Goal: Check status: Check status

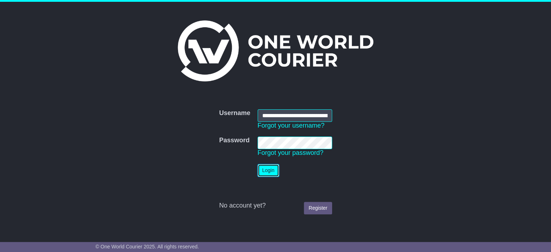
click at [267, 173] on button "Login" at bounding box center [269, 170] width 22 height 13
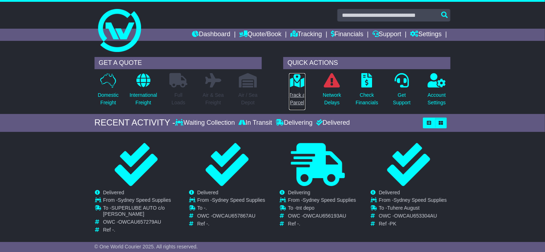
click at [293, 89] on link "Track a Parcel" at bounding box center [297, 92] width 17 height 38
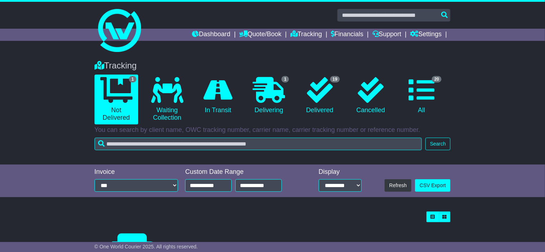
scroll to position [96, 0]
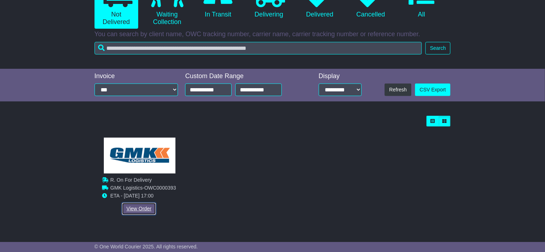
click at [135, 208] on link "View Order" at bounding box center [139, 208] width 34 height 13
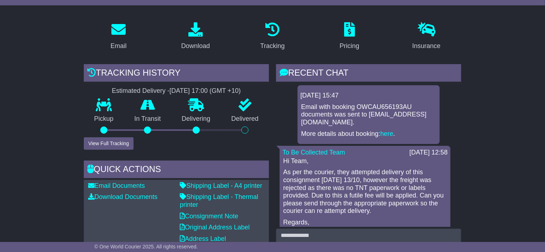
scroll to position [72, 0]
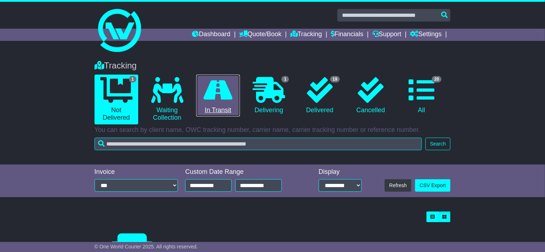
click at [208, 84] on icon at bounding box center [218, 90] width 29 height 26
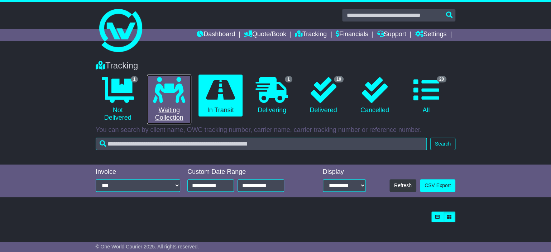
click at [171, 92] on icon at bounding box center [169, 90] width 32 height 26
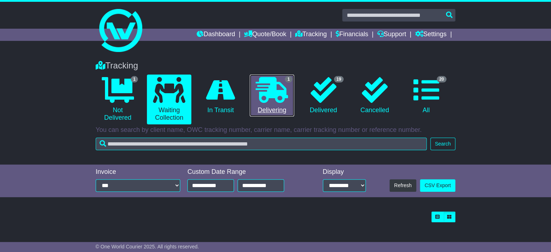
click at [255, 90] on link "1 Delivering" at bounding box center [272, 96] width 44 height 42
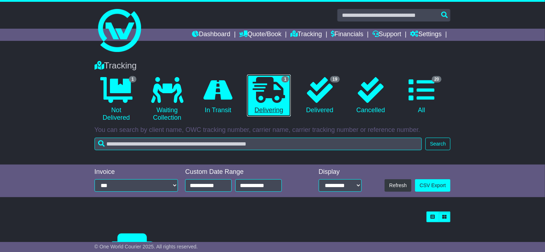
scroll to position [96, 0]
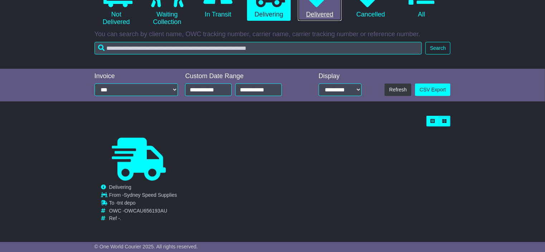
click at [318, 13] on link "19 Delivered" at bounding box center [320, 0] width 44 height 42
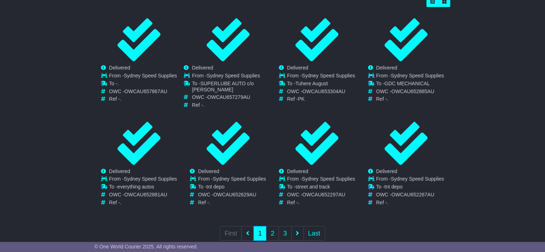
scroll to position [228, 0]
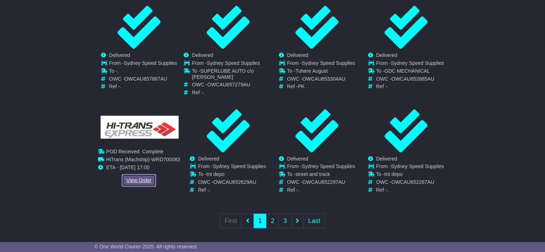
click at [135, 177] on link "View Order" at bounding box center [139, 180] width 34 height 13
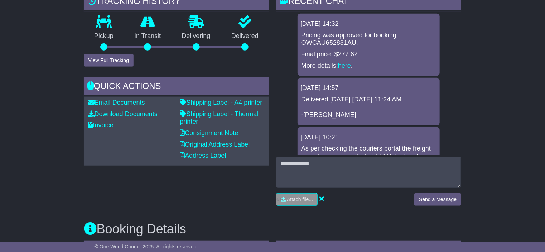
scroll to position [143, 0]
